Goal: Information Seeking & Learning: Learn about a topic

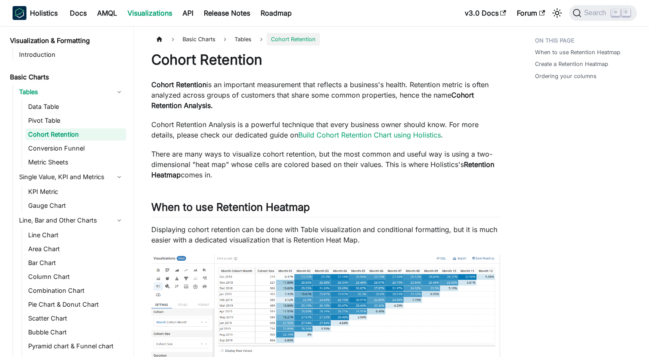
click at [446, 94] on p "Cohort Retention is an important measurement that reflects a business's health.…" at bounding box center [325, 94] width 349 height 31
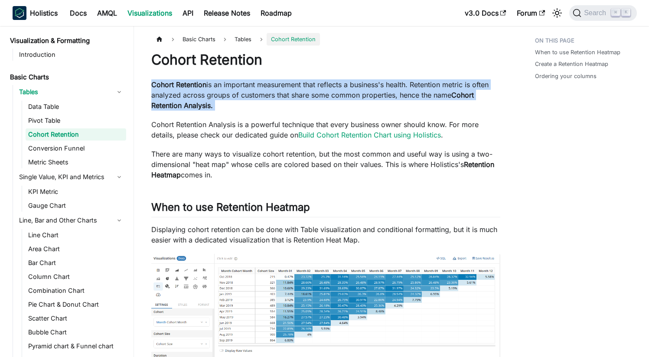
click at [446, 94] on p "Cohort Retention is an important measurement that reflects a business's health.…" at bounding box center [325, 94] width 349 height 31
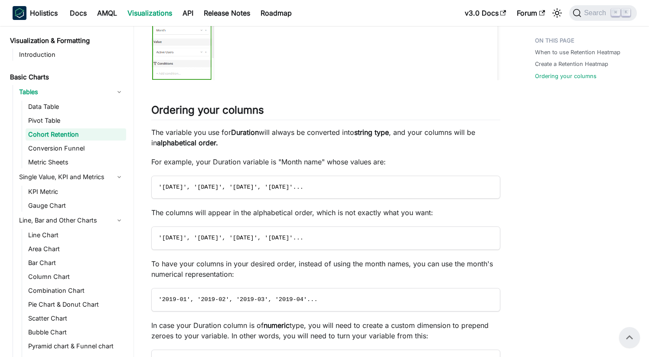
scroll to position [674, 0]
click at [383, 166] on p "For example, your Duration variable is "Month name" whose values are:" at bounding box center [325, 162] width 349 height 10
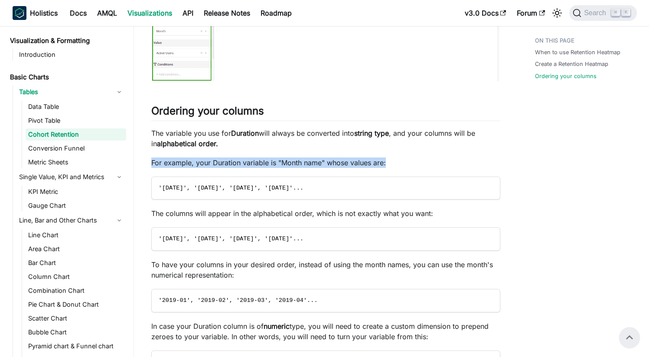
click at [383, 166] on p "For example, your Duration variable is "Month name" whose values are:" at bounding box center [325, 162] width 349 height 10
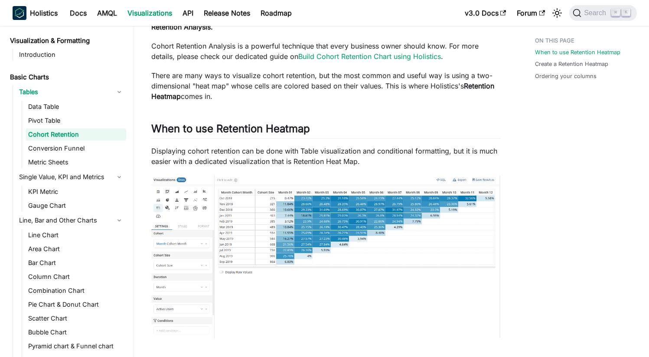
scroll to position [80, 0]
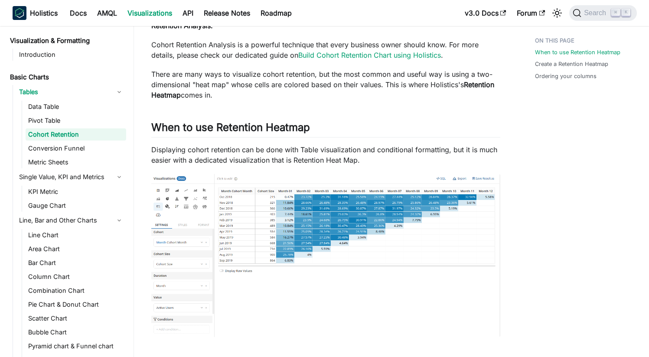
click at [306, 86] on p "There are many ways to visualize cohort retention, but the most common and usef…" at bounding box center [325, 84] width 349 height 31
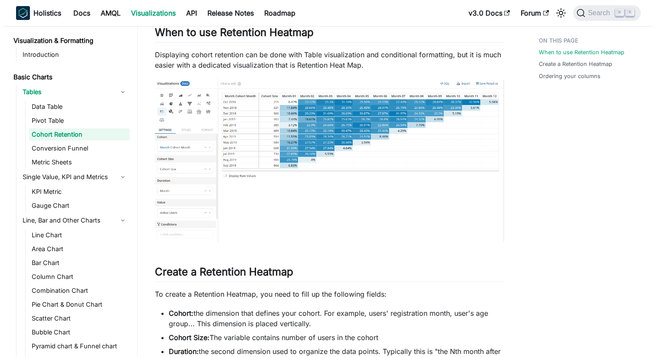
scroll to position [190, 0]
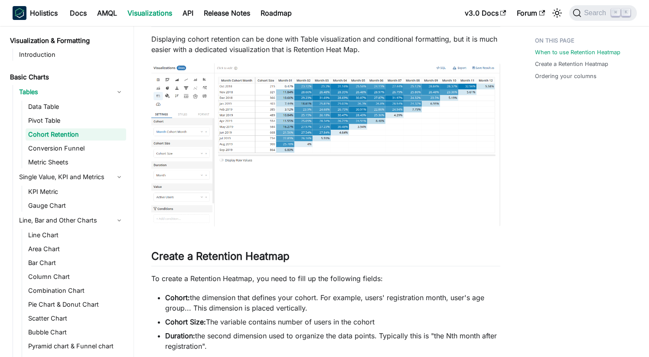
click at [603, 9] on span "Search" at bounding box center [596, 13] width 30 height 8
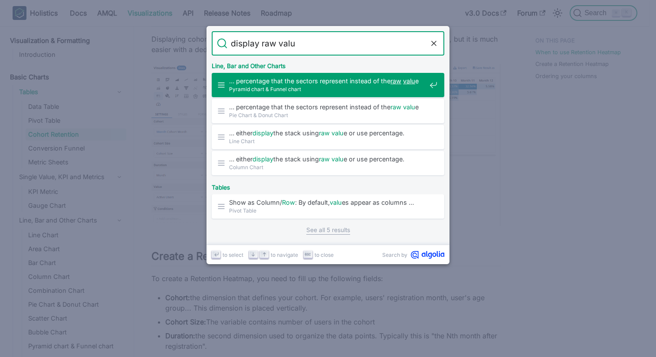
type input "display raw value"
click at [387, 87] on span "Pyramid chart & Funnel chart" at bounding box center [327, 89] width 197 height 8
